Goal: Check status: Check status

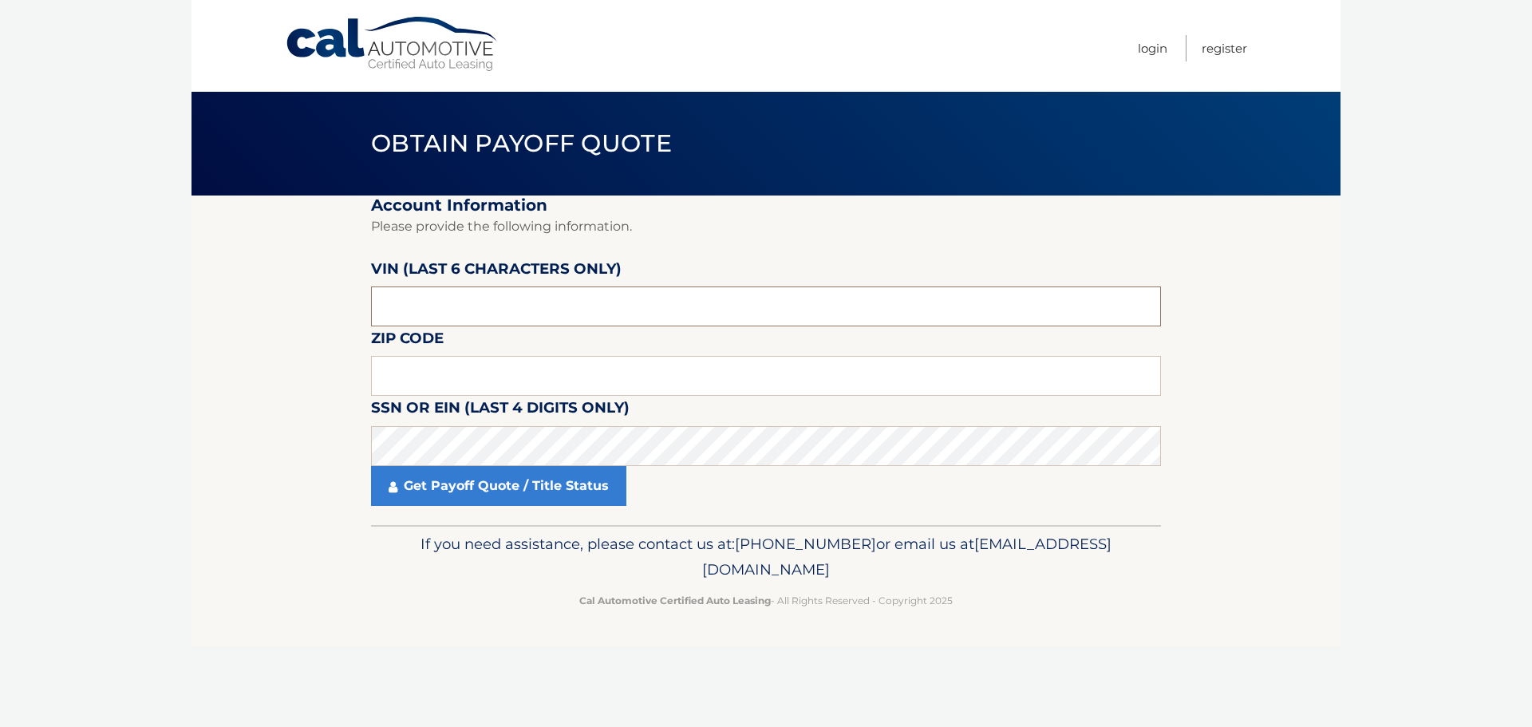
click at [581, 314] on input "text" at bounding box center [766, 306] width 790 height 40
paste input "423069"
type input "423069"
click at [1048, 724] on div "Cal Automotive Menu Login Register Obtain Payoff Quote ×" at bounding box center [766, 363] width 1149 height 727
drag, startPoint x: 840, startPoint y: 372, endPoint x: 950, endPoint y: 375, distance: 109.4
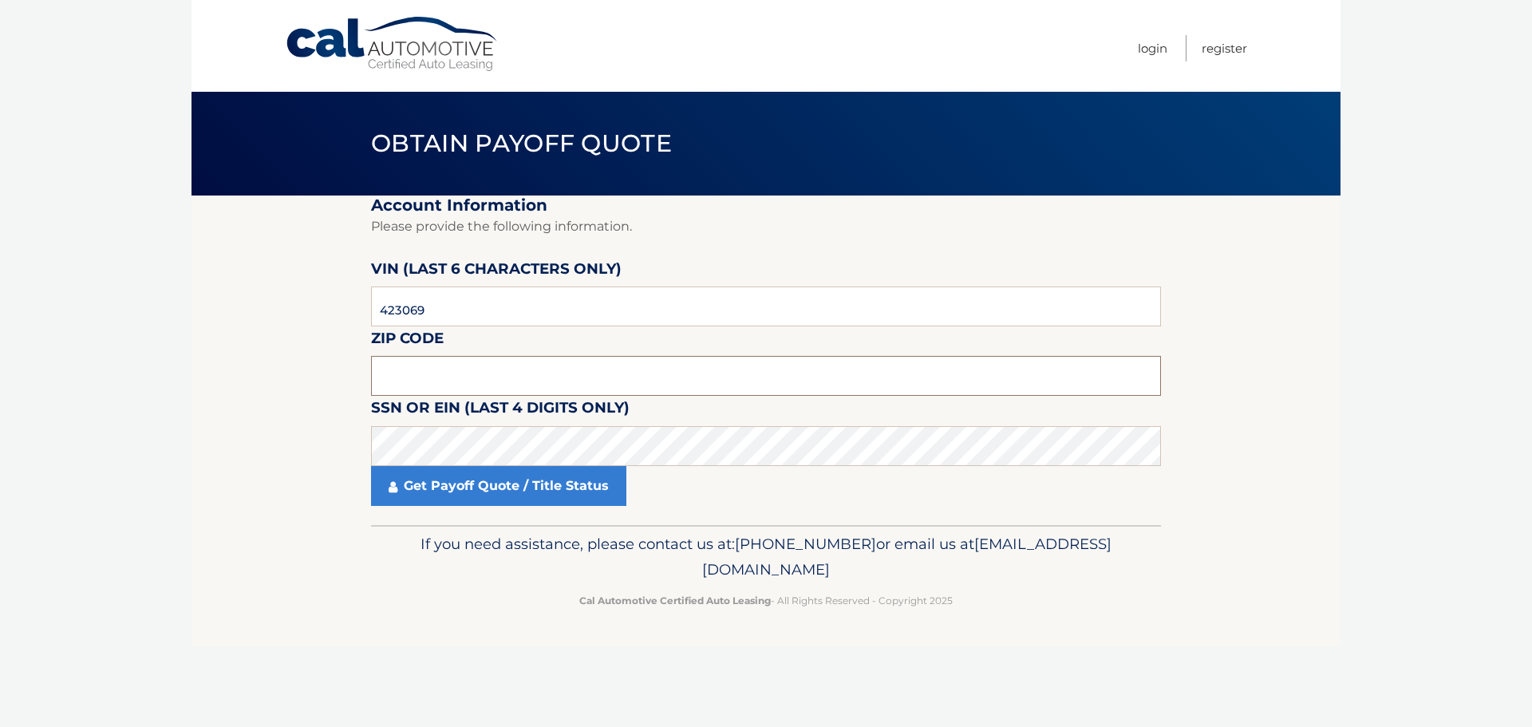
click at [840, 372] on input "text" at bounding box center [766, 376] width 790 height 40
type input "16440"
click at [538, 506] on fieldset "Account Information Please provide the following information. VIN (last 6 chara…" at bounding box center [766, 361] width 790 height 330
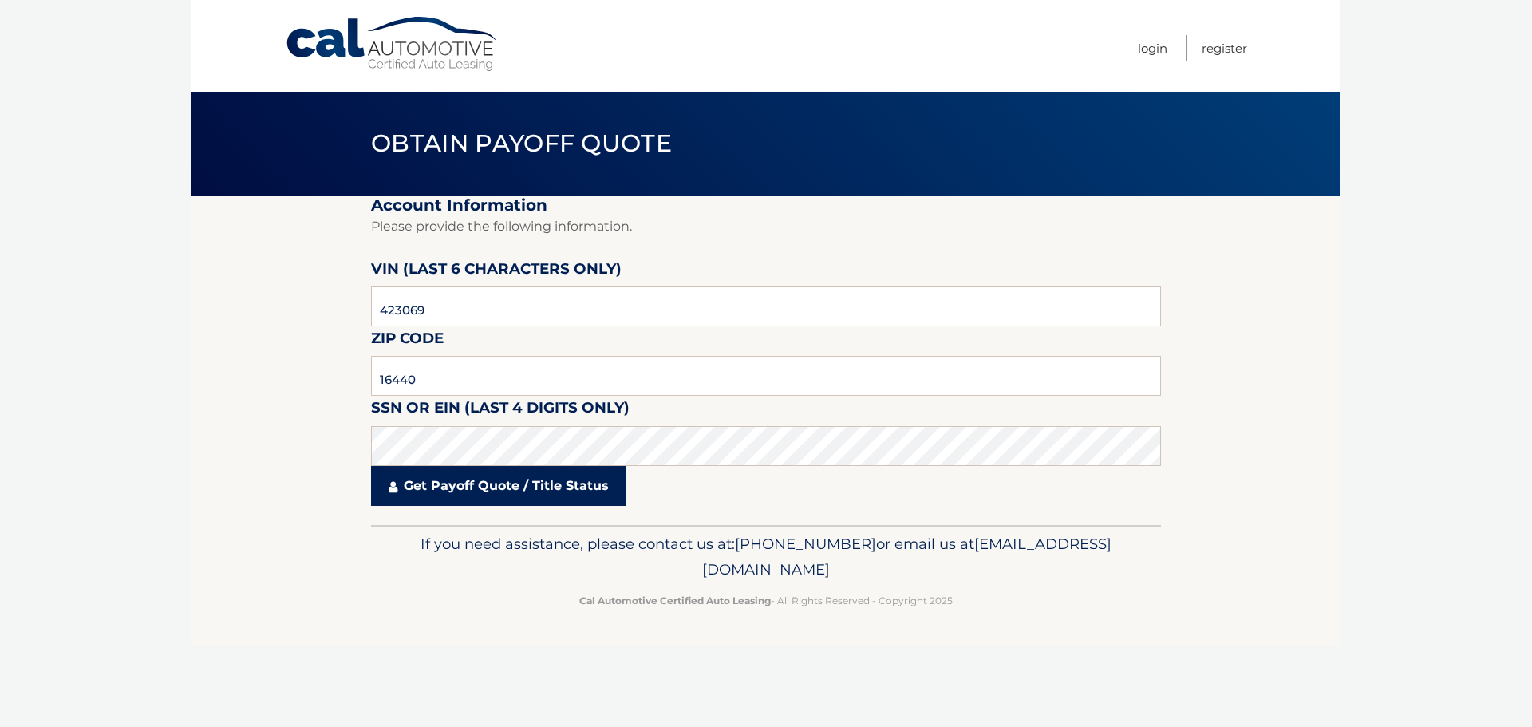
click at [545, 493] on link "Get Payoff Quote / Title Status" at bounding box center [498, 486] width 255 height 40
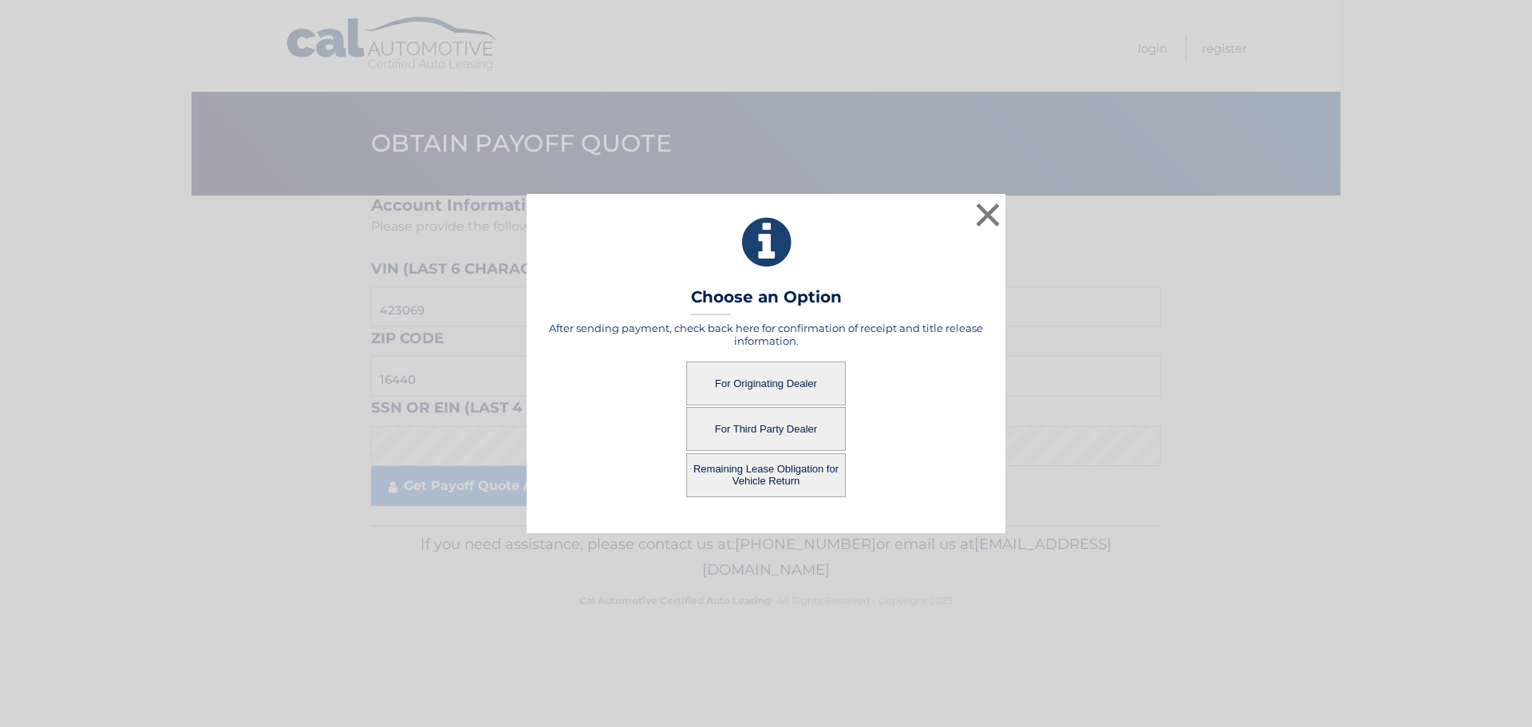
click at [714, 401] on button "For Originating Dealer" at bounding box center [766, 383] width 160 height 44
click at [787, 382] on button "For Originating Dealer" at bounding box center [766, 383] width 160 height 44
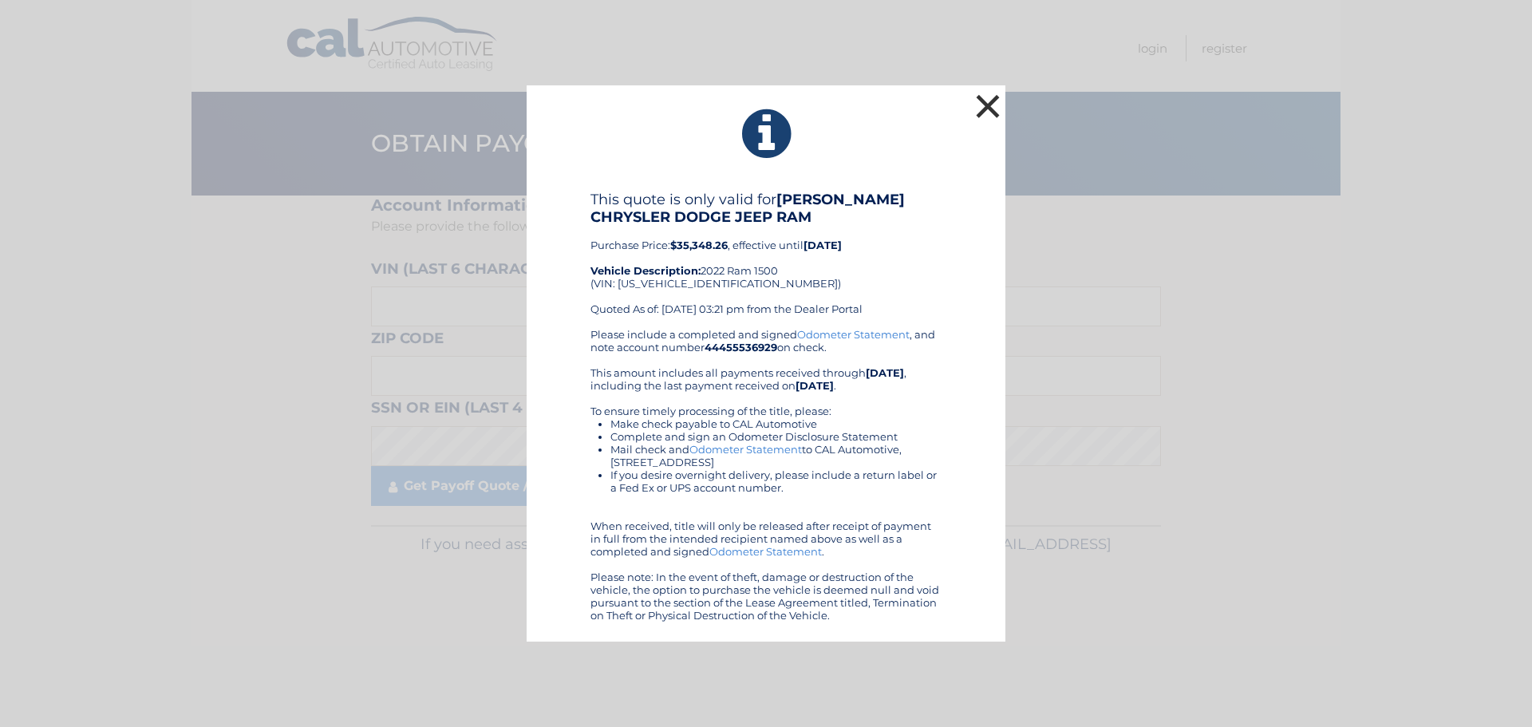
click at [980, 96] on button "×" at bounding box center [988, 106] width 32 height 32
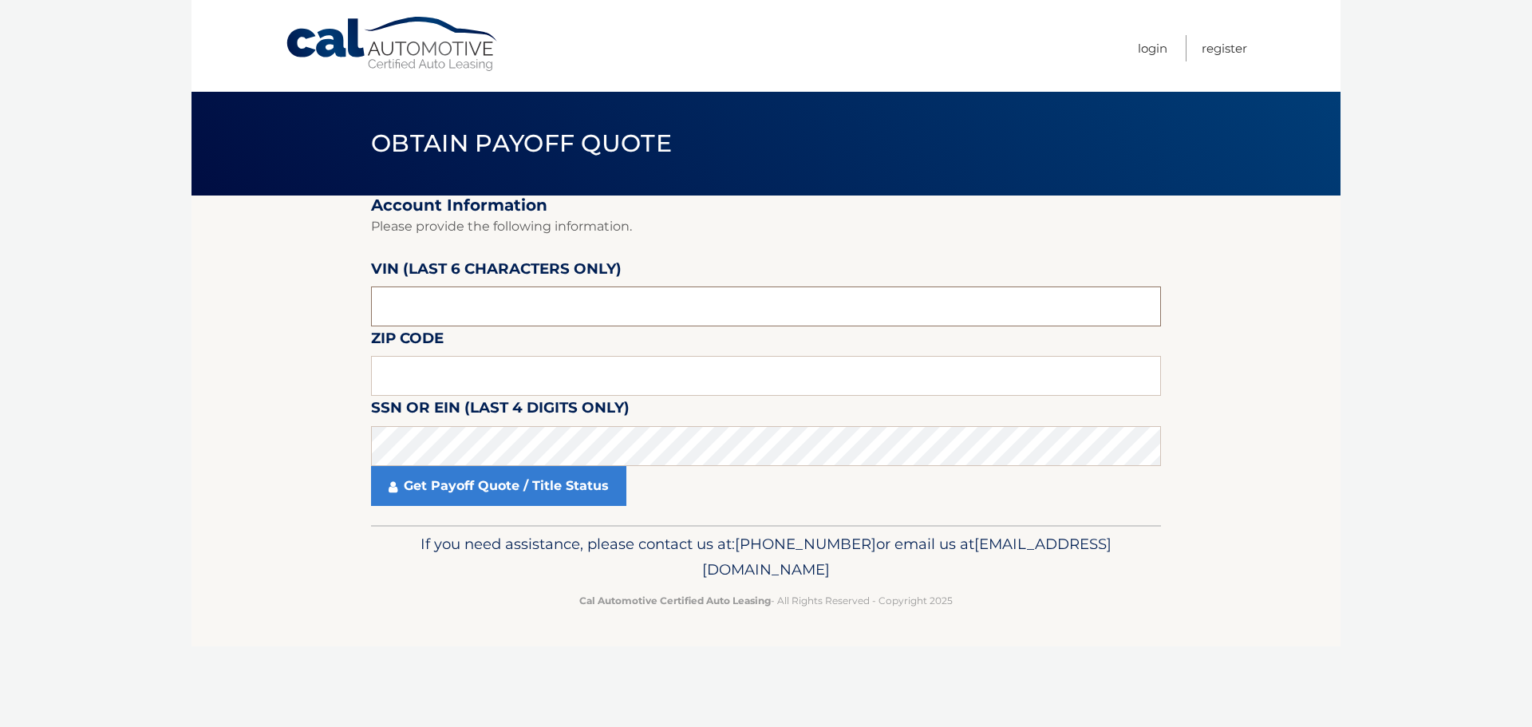
click at [547, 322] on input "text" at bounding box center [766, 306] width 790 height 40
click at [500, 412] on label "SSN or EIN (last 4 digits only)" at bounding box center [500, 411] width 259 height 30
click at [544, 361] on input "text" at bounding box center [766, 376] width 790 height 40
type input "16440"
drag, startPoint x: 635, startPoint y: 389, endPoint x: 654, endPoint y: 425, distance: 39.6
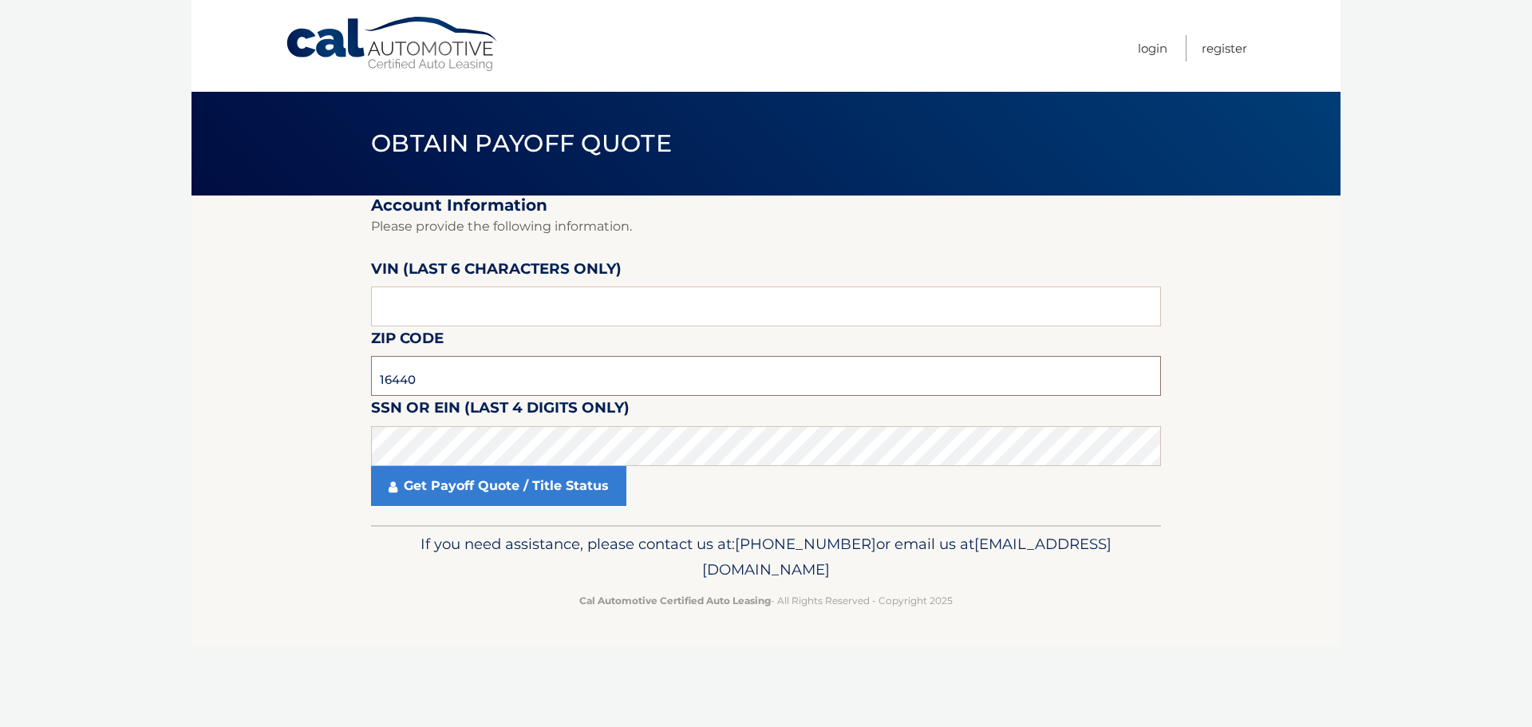
click at [639, 399] on fieldset "Account Information Please provide the following information. [PERSON_NAME] (la…" at bounding box center [766, 361] width 790 height 330
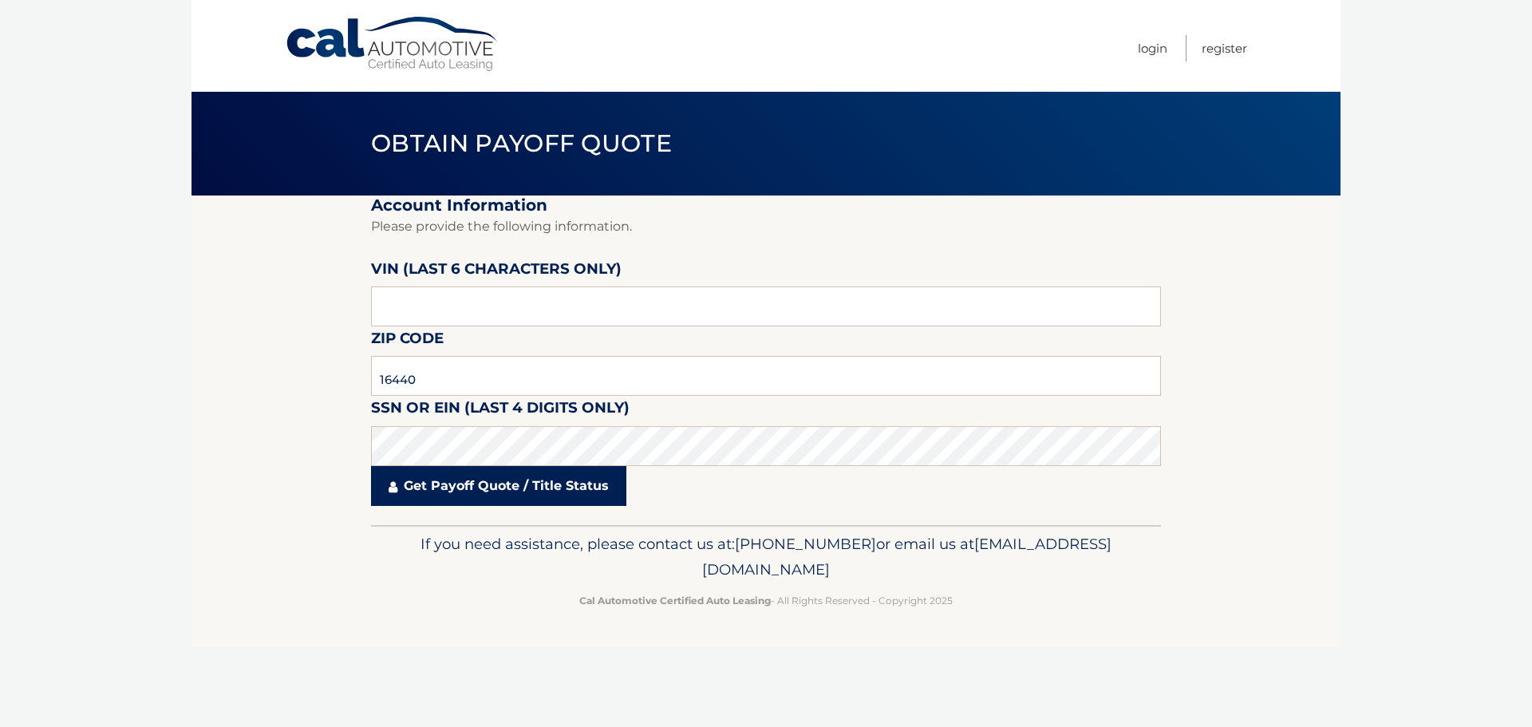
click at [482, 496] on link "Get Payoff Quote / Title Status" at bounding box center [498, 486] width 255 height 40
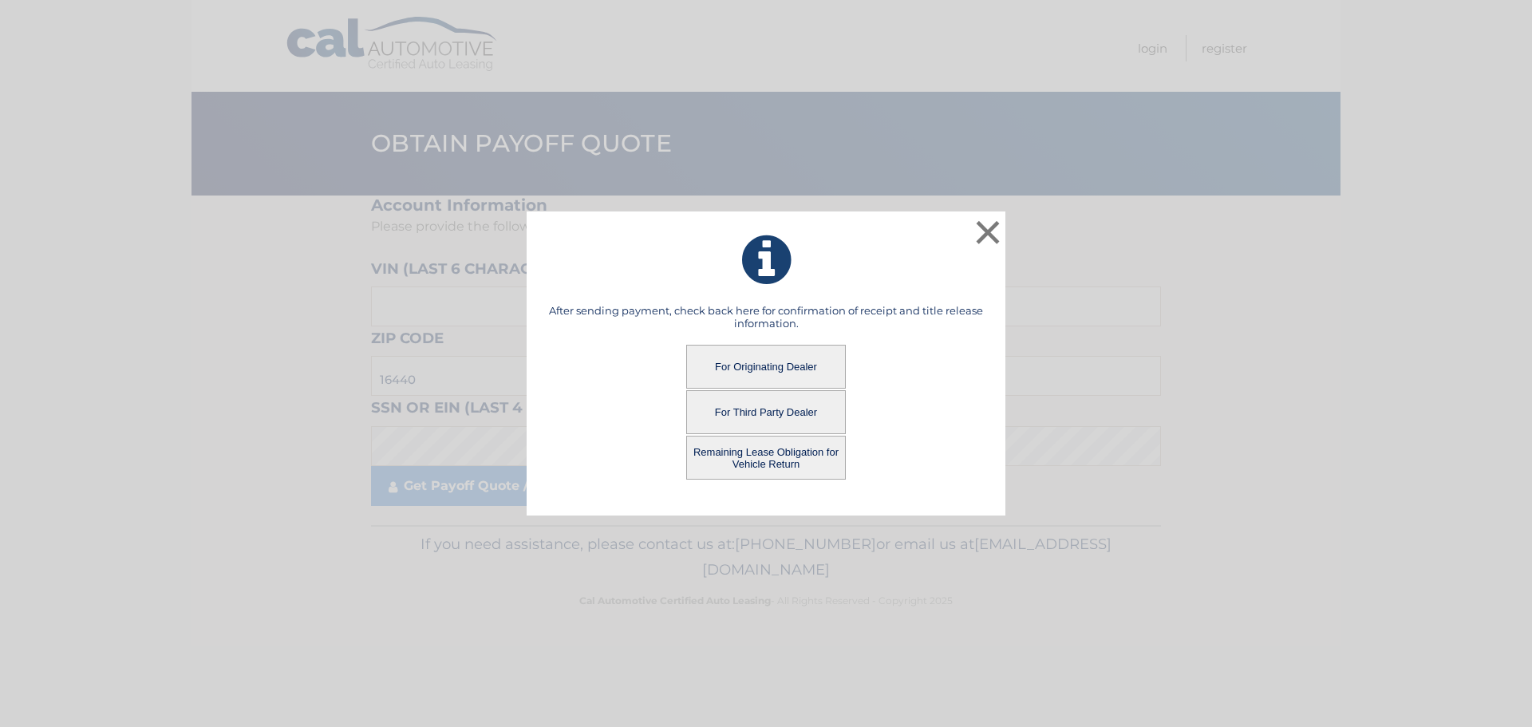
click at [707, 460] on button "Remaining Lease Obligation for Vehicle Return" at bounding box center [766, 458] width 160 height 44
click at [745, 444] on button "Remaining Lease Obligation for Vehicle Return" at bounding box center [766, 458] width 160 height 44
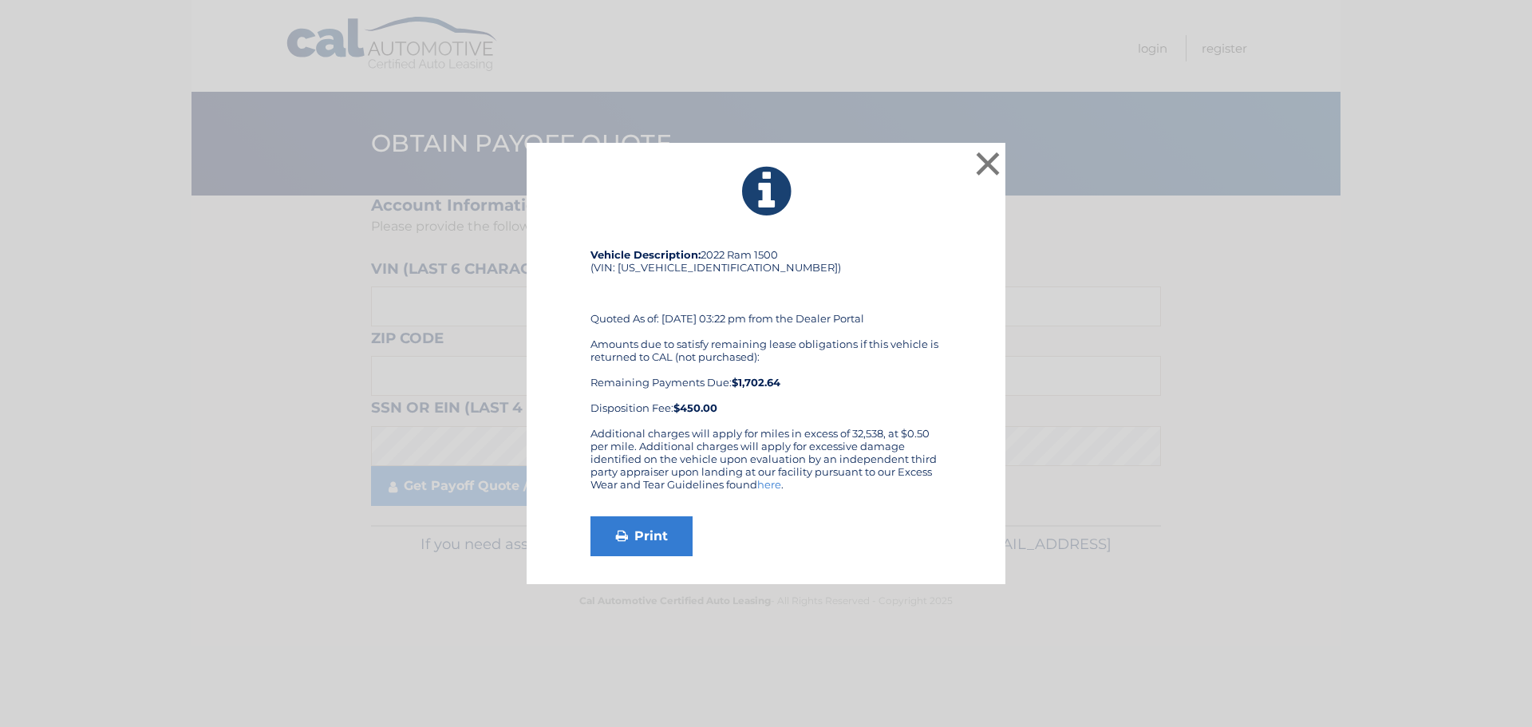
click at [697, 271] on div "Vehicle Description: 2022 Ram 1500 (VIN: [US_VEHICLE_IDENTIFICATION_NUMBER]) Qu…" at bounding box center [766, 337] width 351 height 179
copy div "[US_VEHICLE_IDENTIFICATION_NUMBER]"
